Goal: Information Seeking & Learning: Find specific fact

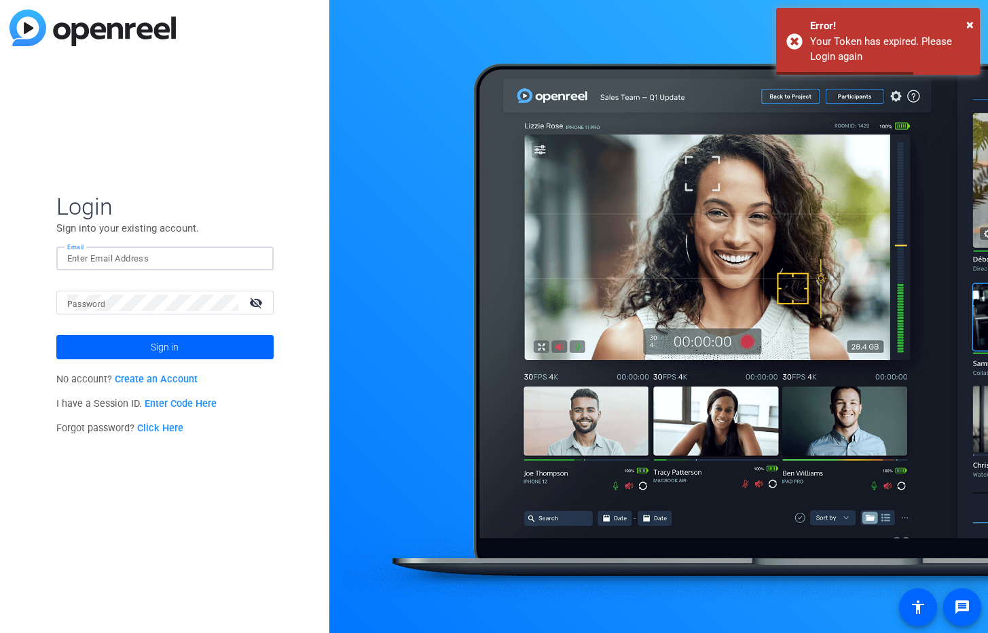
click at [117, 259] on input "Email" at bounding box center [164, 258] width 195 height 16
paste input "[EMAIL_ADDRESS][DOMAIN_NAME]"
type input "[EMAIL_ADDRESS][DOMAIN_NAME]"
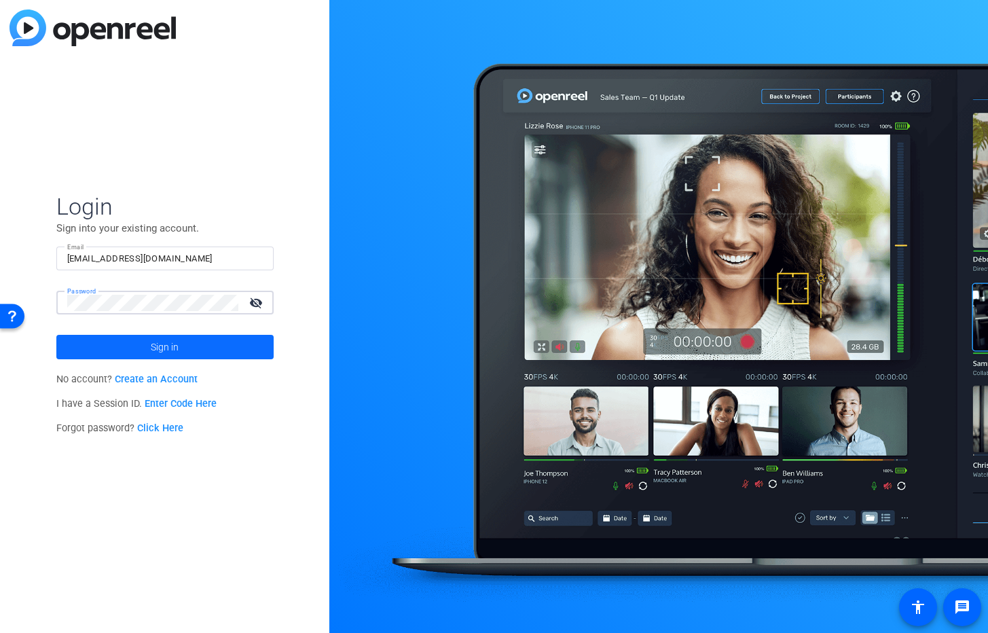
click at [154, 346] on span "Sign in" at bounding box center [165, 347] width 28 height 34
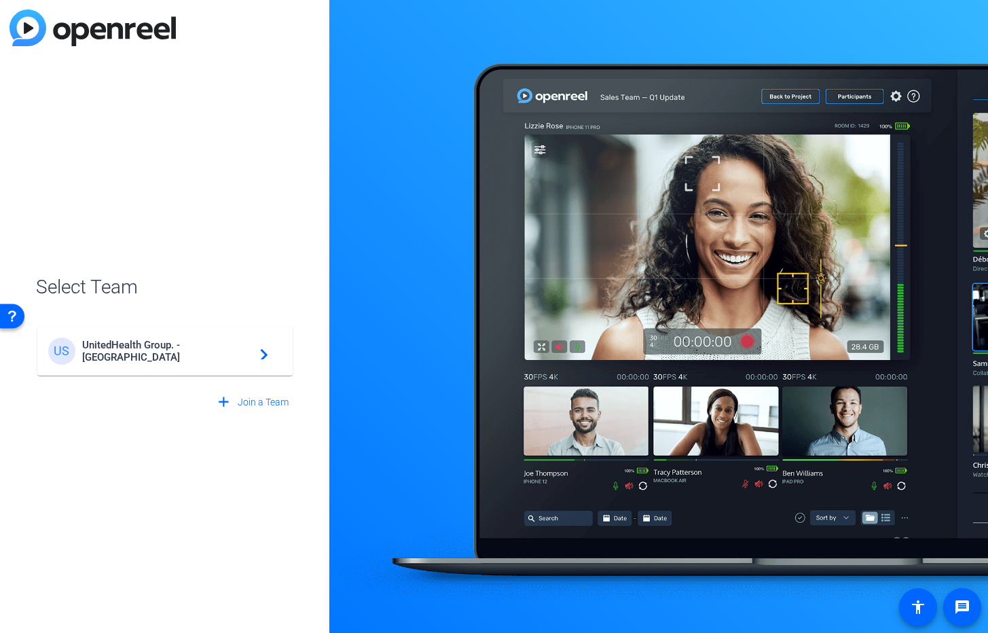
click at [143, 349] on span "UnitedHealth Group. - [GEOGRAPHIC_DATA]" at bounding box center [167, 351] width 170 height 24
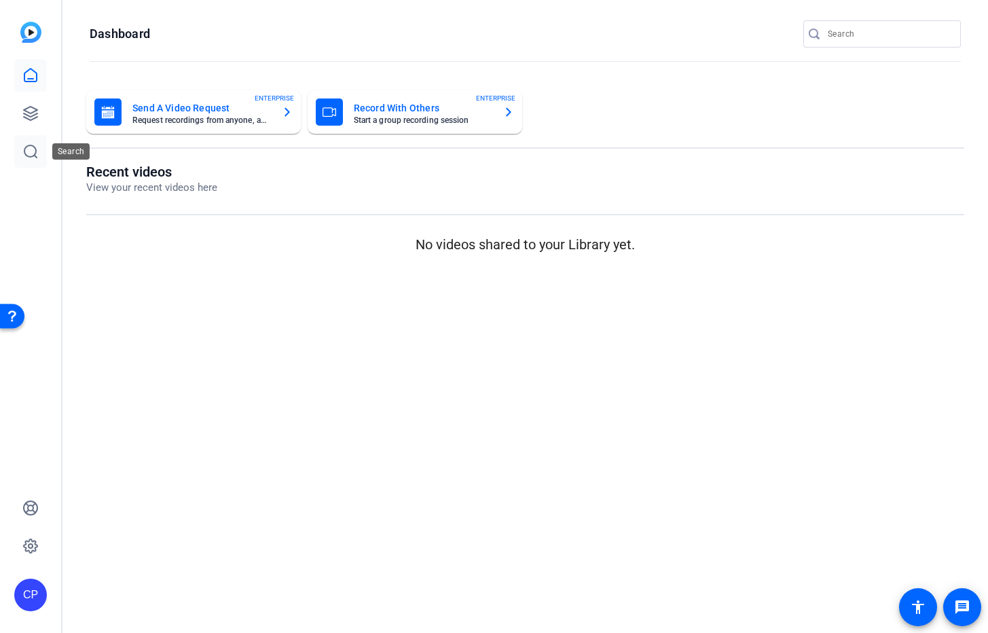
click at [31, 156] on icon at bounding box center [30, 151] width 12 height 12
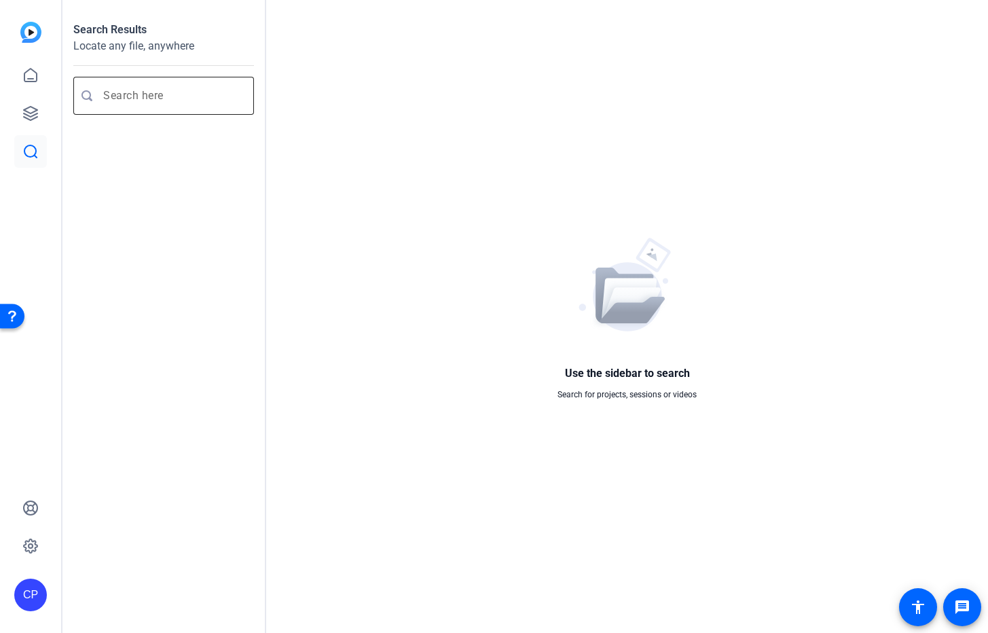
click at [130, 91] on input "Enter search query" at bounding box center [170, 96] width 134 height 16
type input "[PERSON_NAME]"
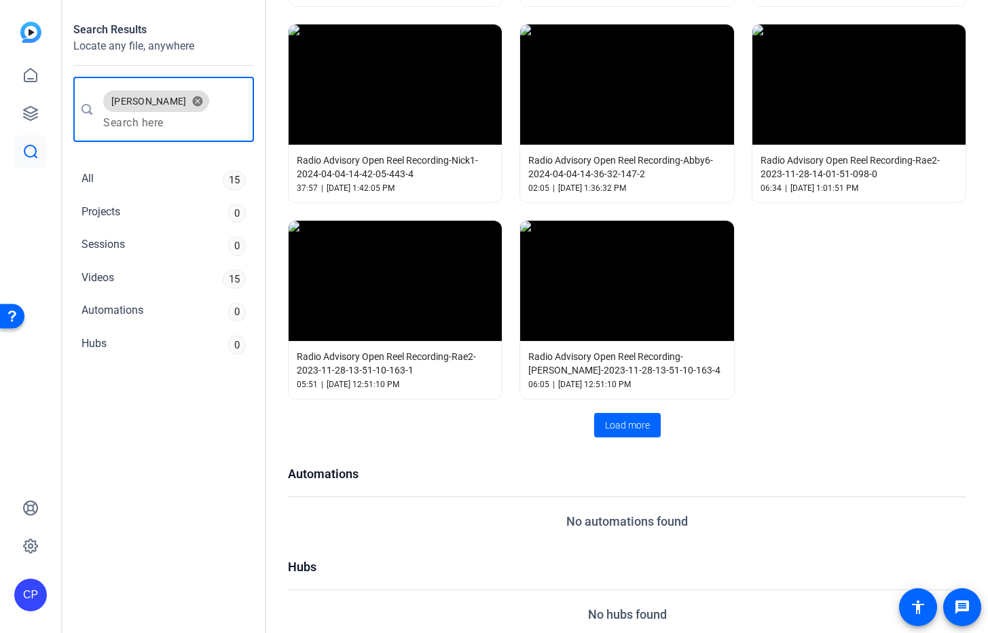
scroll to position [832, 0]
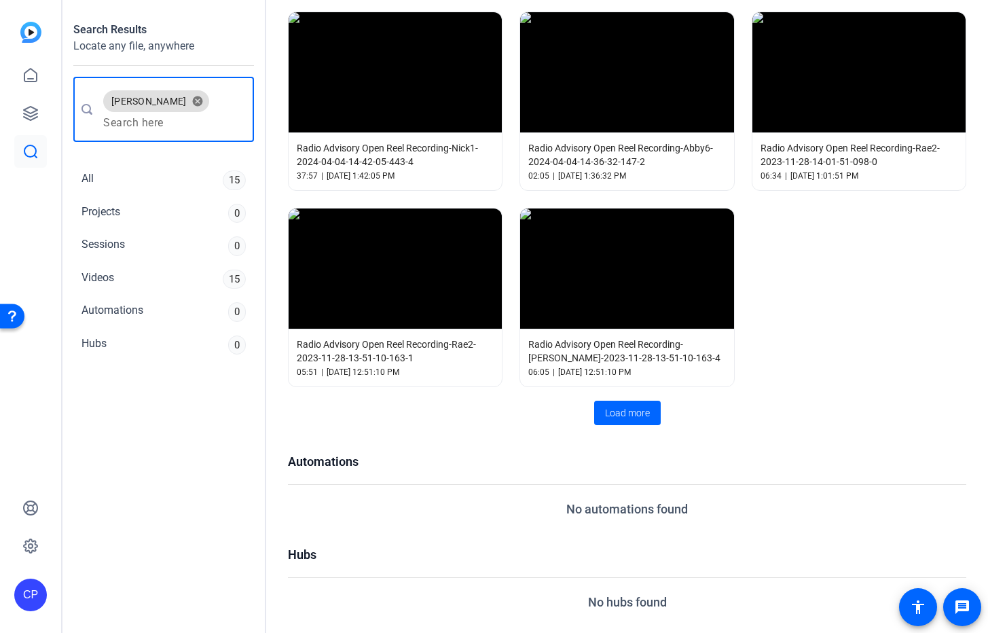
click at [633, 408] on span "Load more" at bounding box center [627, 413] width 45 height 14
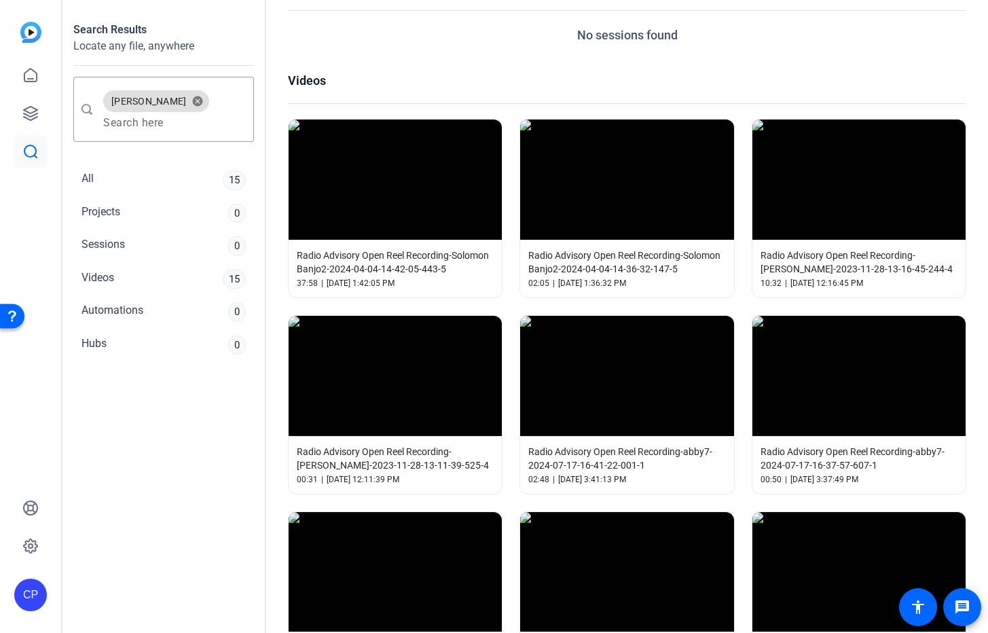
scroll to position [0, 0]
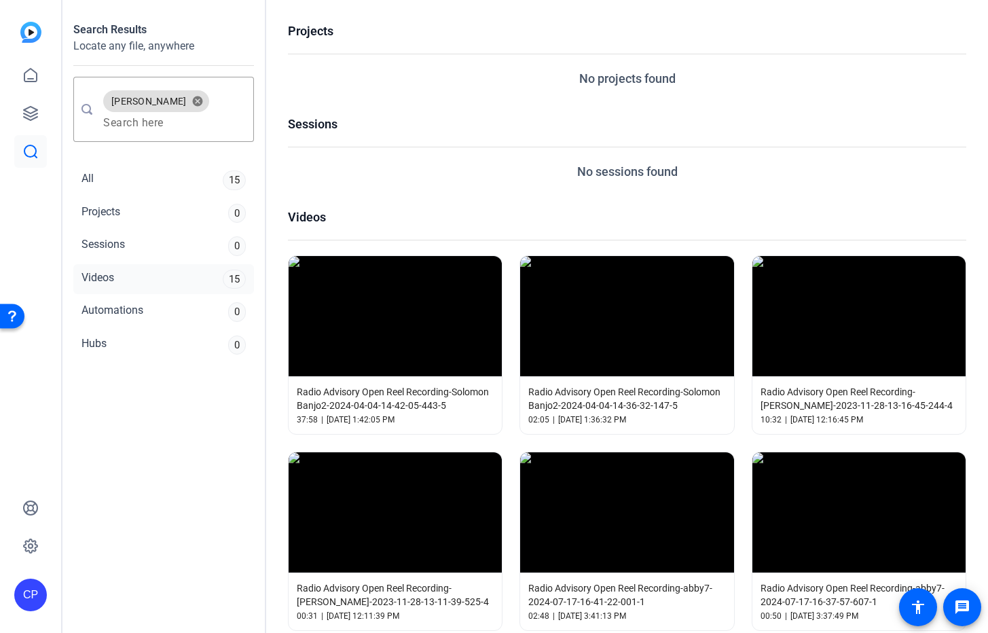
click at [124, 274] on div "Videos 15" at bounding box center [163, 279] width 181 height 31
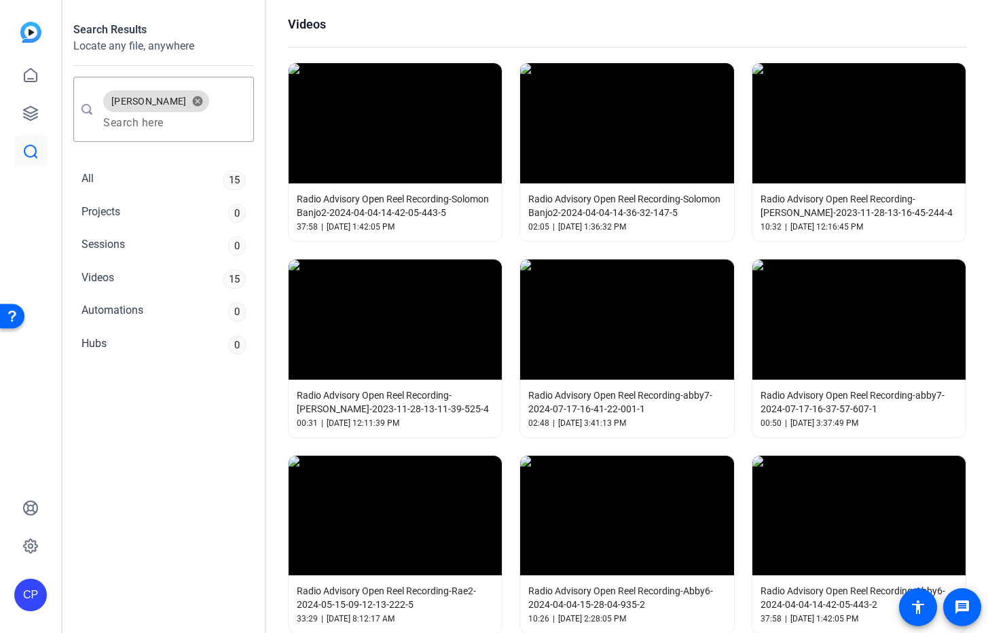
scroll to position [208, 0]
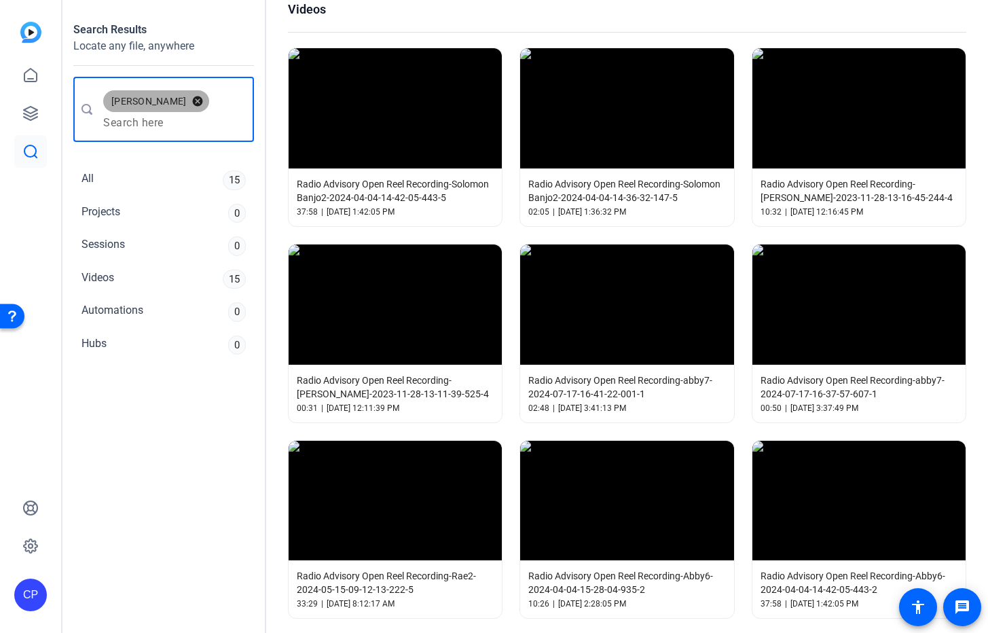
click at [186, 98] on button "cancel" at bounding box center [197, 101] width 23 height 12
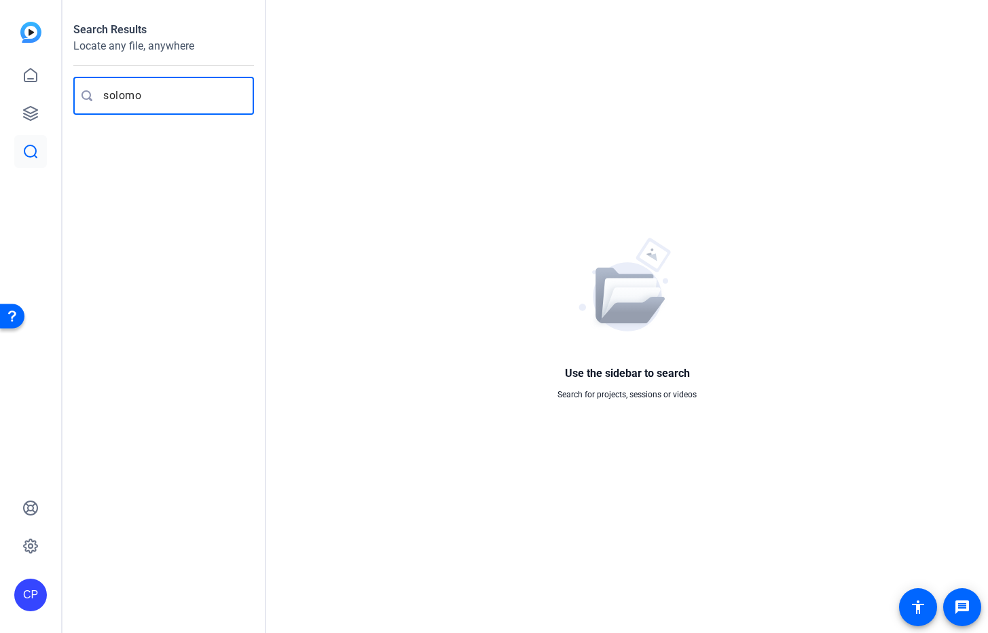
type input "[PERSON_NAME]"
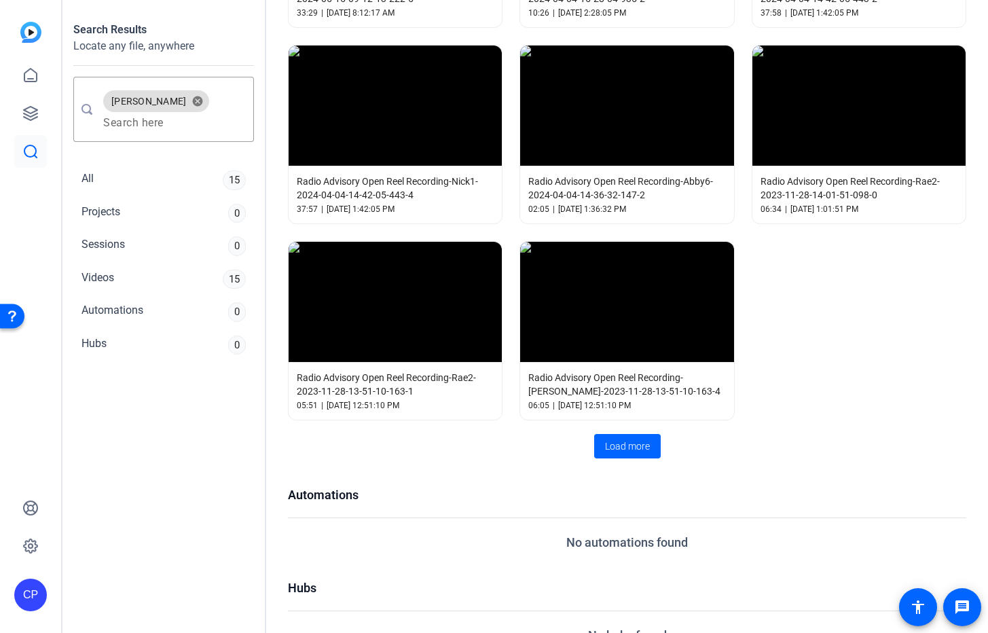
scroll to position [832, 0]
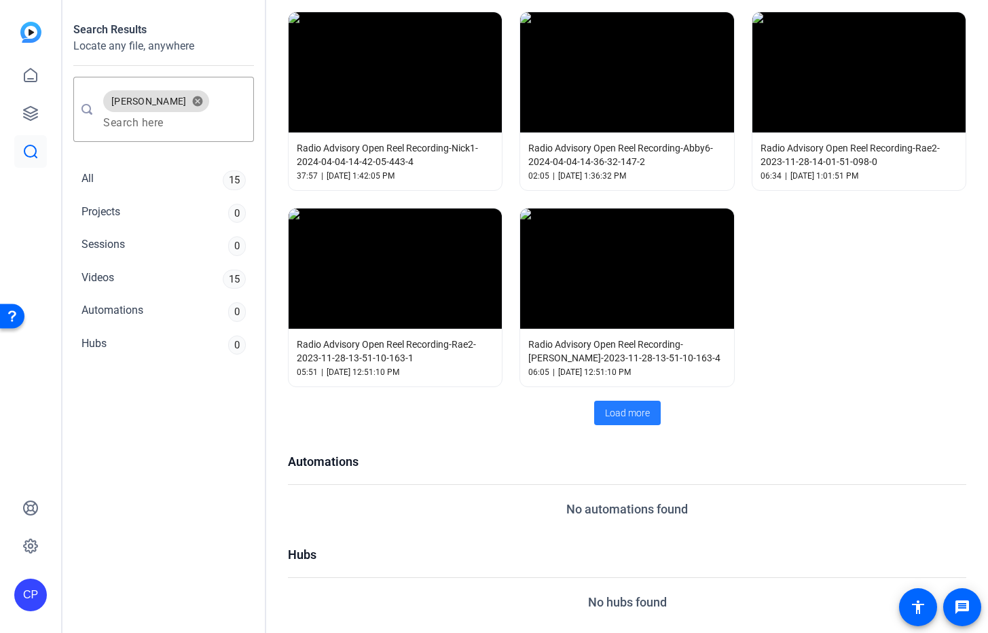
click at [633, 407] on span "Load more" at bounding box center [627, 413] width 45 height 14
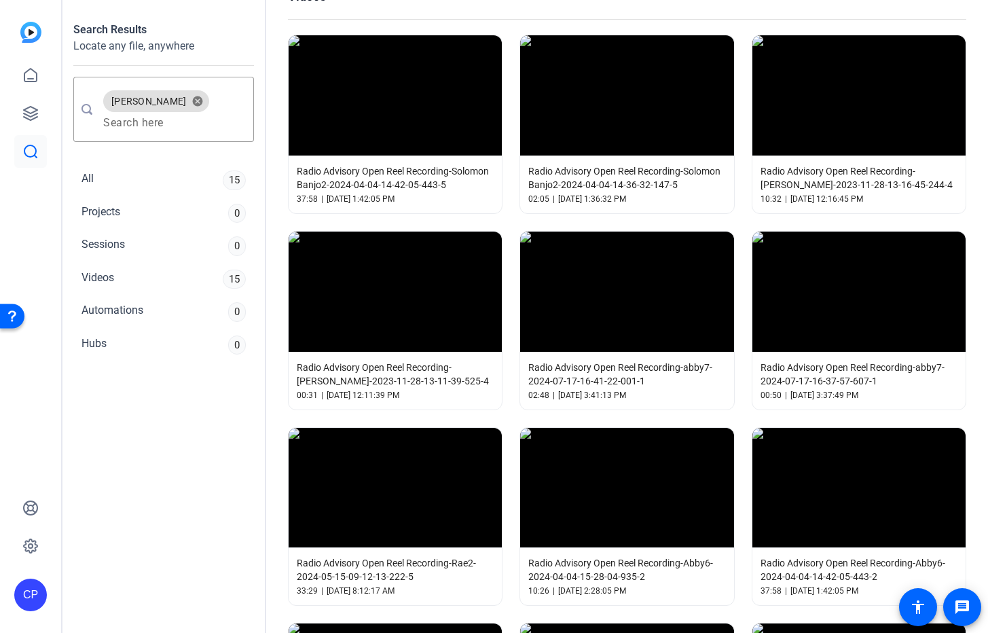
scroll to position [0, 0]
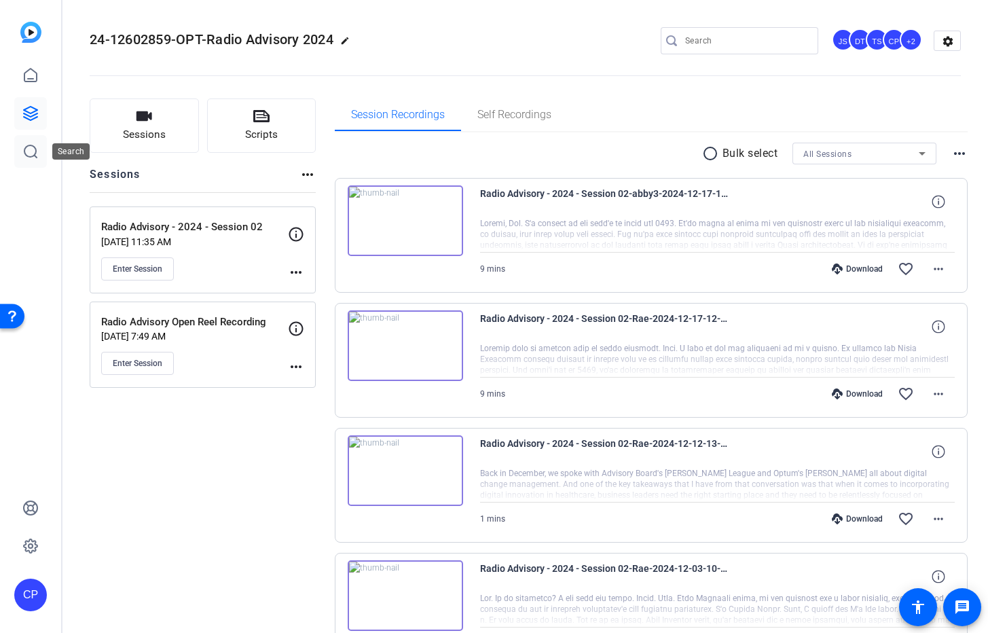
click at [36, 155] on icon at bounding box center [30, 151] width 16 height 16
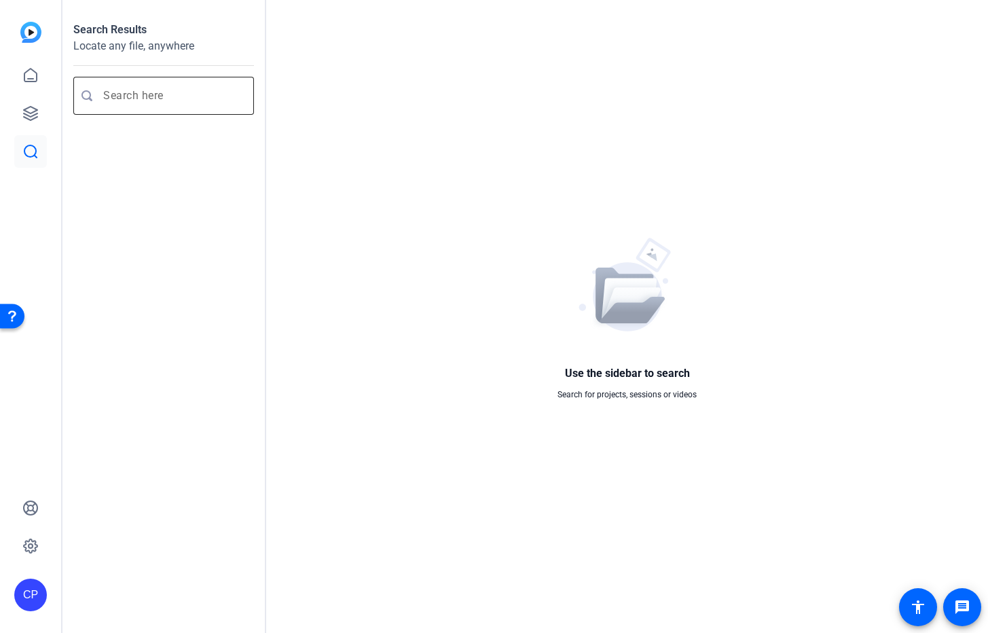
click at [143, 102] on input "Enter search query" at bounding box center [170, 96] width 134 height 16
type input "[PERSON_NAME]"
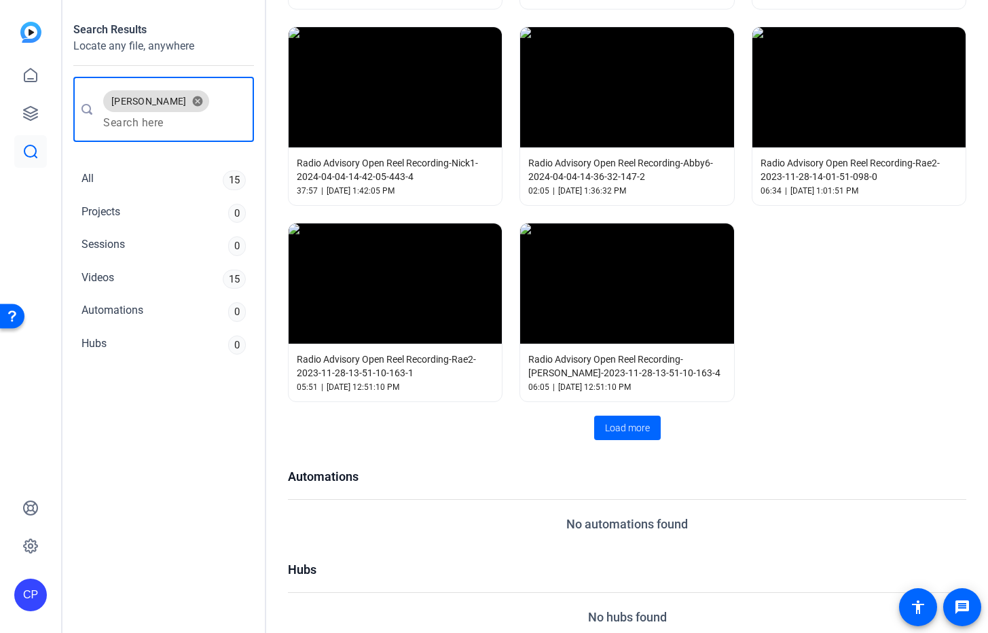
scroll to position [832, 0]
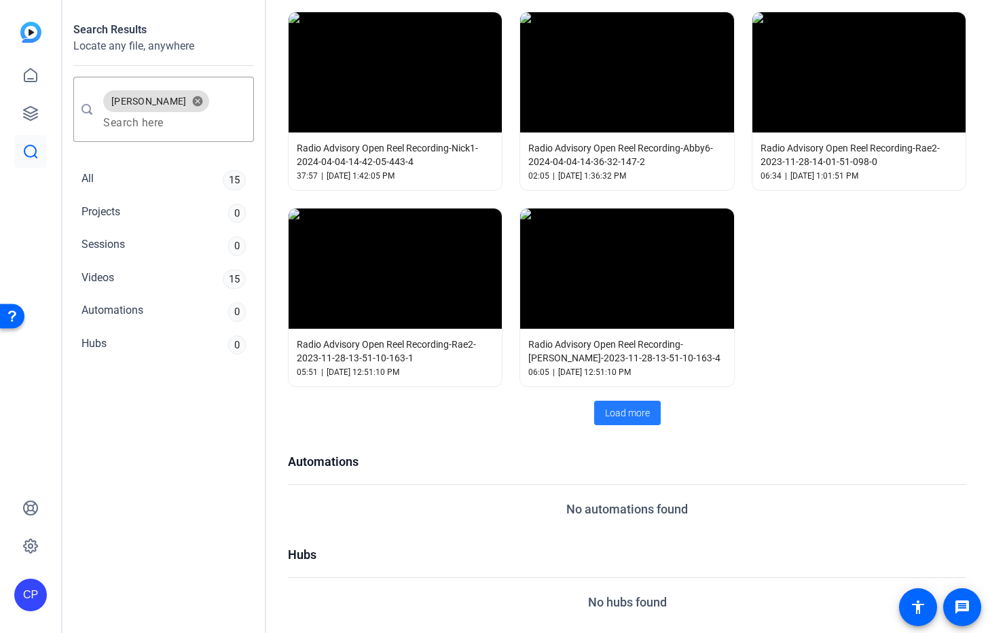
click at [623, 413] on span "Load more" at bounding box center [627, 413] width 45 height 14
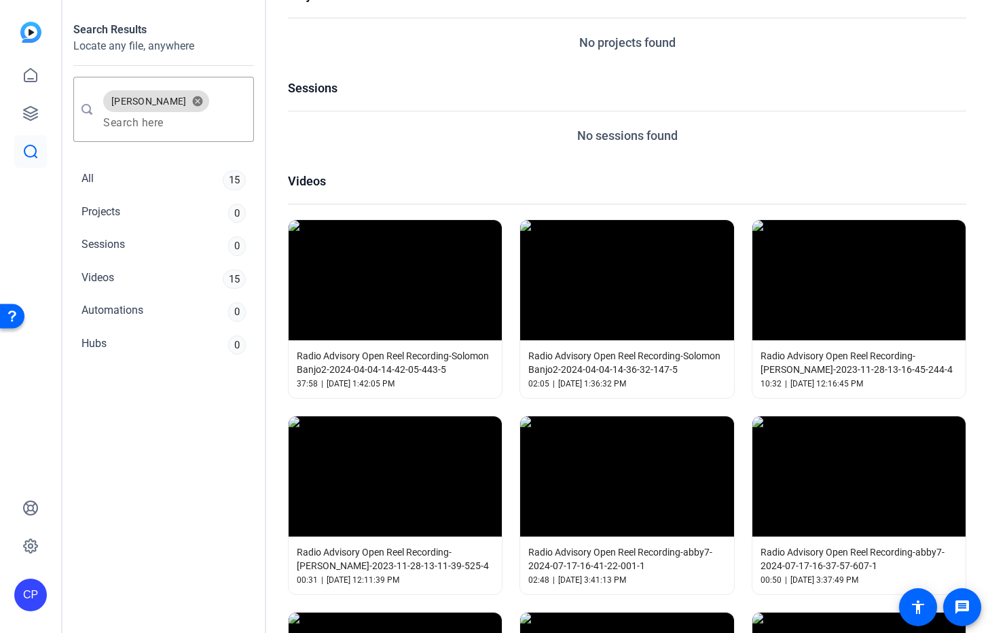
scroll to position [0, 0]
